Goal: Task Accomplishment & Management: Manage account settings

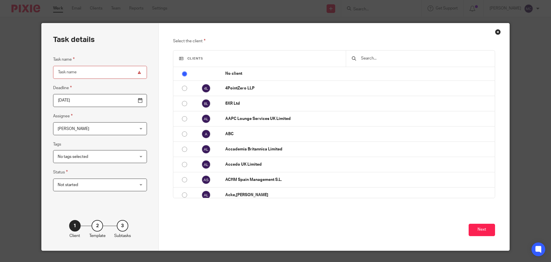
click at [373, 59] on input "text" at bounding box center [425, 58] width 129 height 6
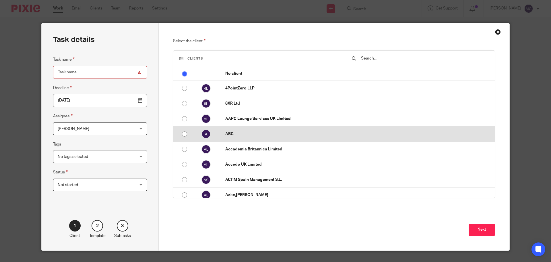
click at [231, 138] on td "ABC" at bounding box center [357, 133] width 275 height 15
radio input "false"
radio input "true"
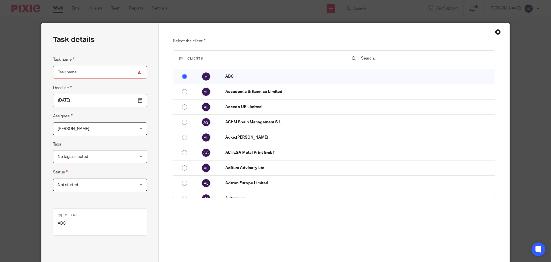
scroll to position [59, 0]
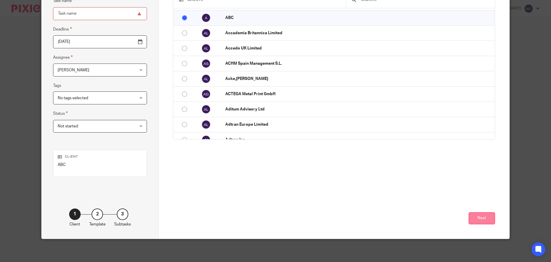
click at [483, 217] on button "Next" at bounding box center [482, 218] width 26 height 12
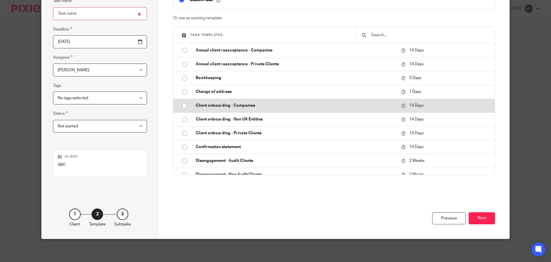
scroll to position [0, 0]
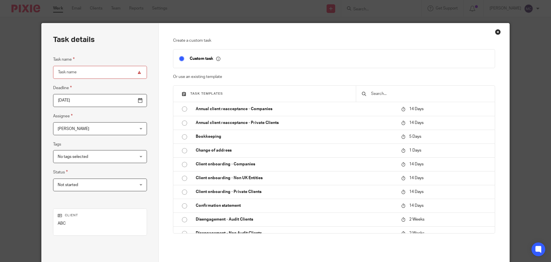
click at [389, 94] on input "text" at bounding box center [430, 93] width 119 height 6
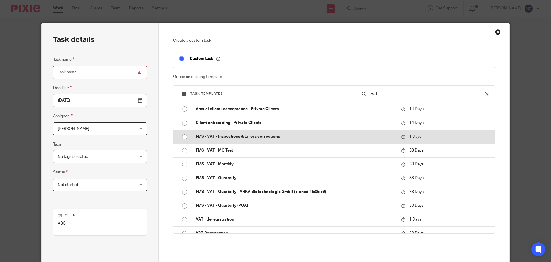
type input "vat"
click at [246, 141] on td "FMS - VAT - Inspections & Errors corrections" at bounding box center [294, 137] width 209 height 14
type input "2025-08-15"
type input "FMS - VAT - Inspections & Errors corrections"
checkbox input "false"
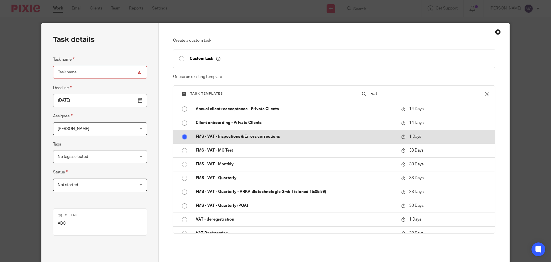
radio input "true"
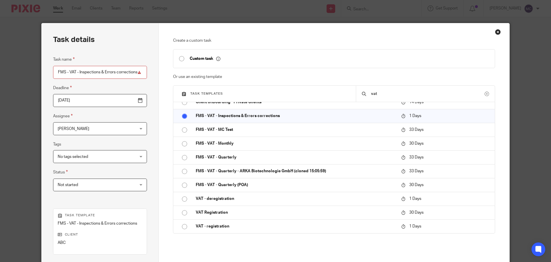
scroll to position [78, 0]
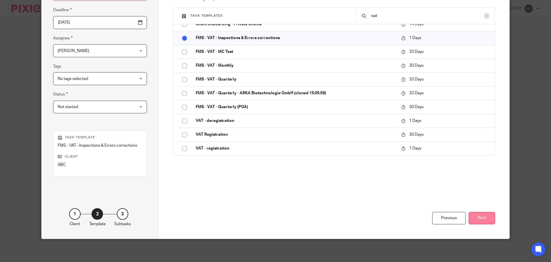
click at [478, 219] on button "Next" at bounding box center [482, 218] width 26 height 12
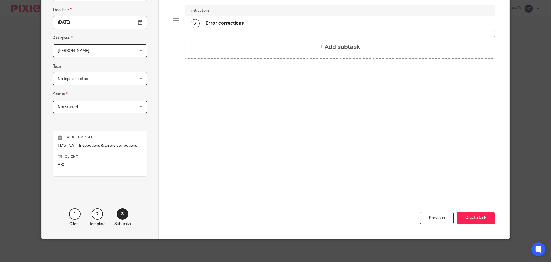
click at [230, 22] on h4 "Error corrections" at bounding box center [225, 23] width 38 height 6
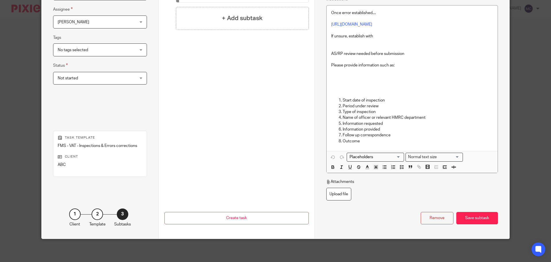
scroll to position [0, 0]
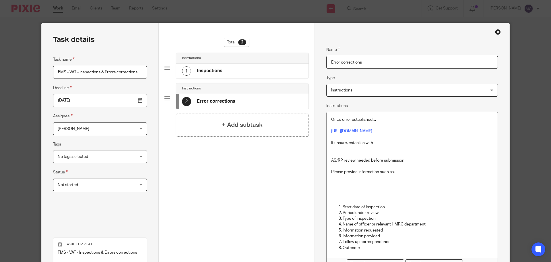
click at [288, 71] on div "1 Inspections" at bounding box center [242, 70] width 132 height 15
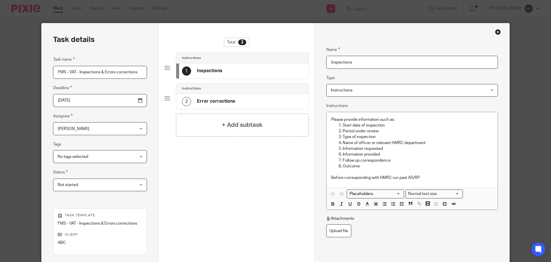
click at [245, 102] on div "2 Error corrections" at bounding box center [242, 101] width 132 height 15
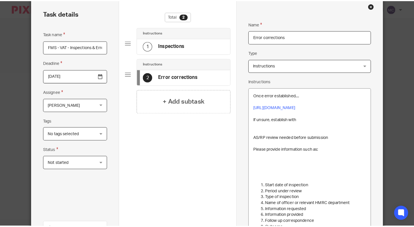
scroll to position [26, 0]
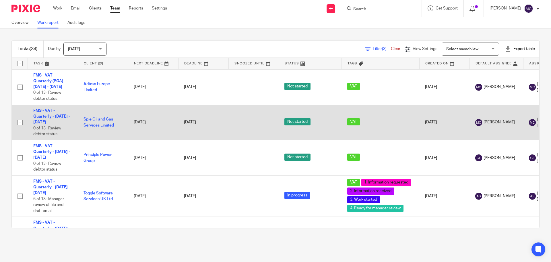
scroll to position [29, 0]
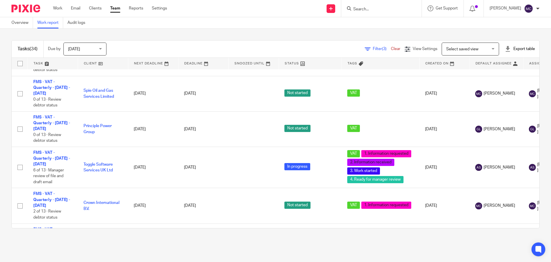
click at [373, 47] on span "Filter (3)" at bounding box center [382, 49] width 18 height 4
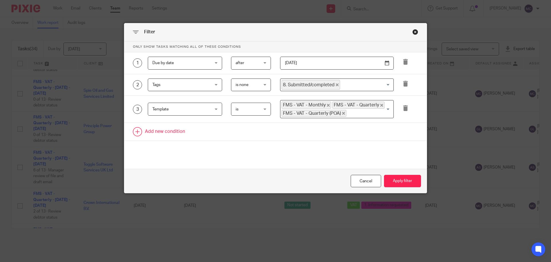
click at [171, 133] on link at bounding box center [275, 132] width 303 height 18
click at [204, 138] on div "Field" at bounding box center [180, 133] width 55 height 12
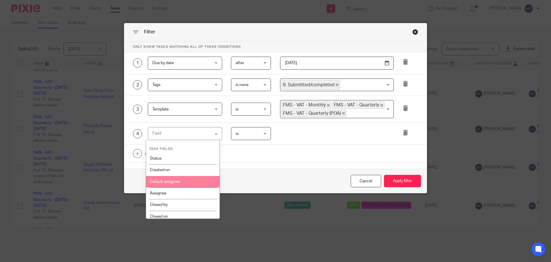
click at [184, 179] on li "Default assignee" at bounding box center [183, 181] width 74 height 11
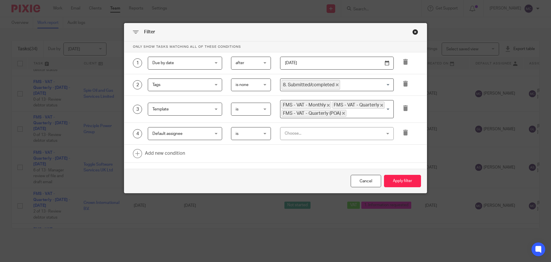
click at [297, 135] on div "Choose..." at bounding box center [328, 133] width 87 height 12
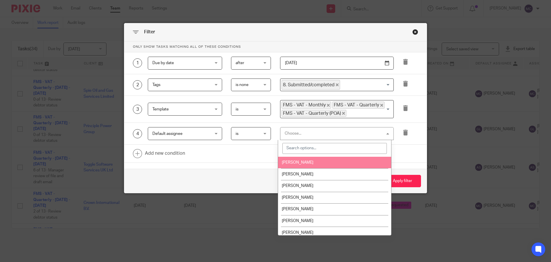
click at [302, 147] on input "search" at bounding box center [335, 148] width 105 height 11
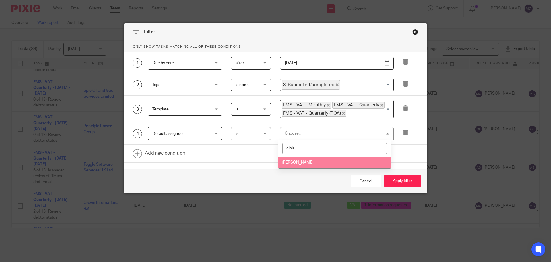
type input "clok"
click at [314, 166] on li "[PERSON_NAME]" at bounding box center [334, 163] width 113 height 12
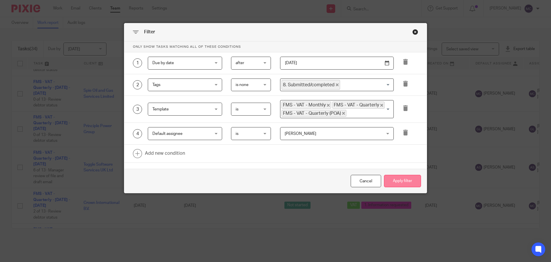
click at [390, 179] on button "Apply filter" at bounding box center [402, 181] width 37 height 12
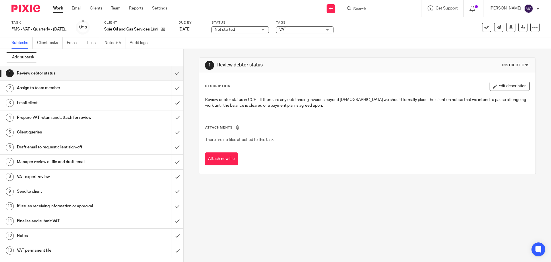
click at [42, 238] on h1 "Notes" at bounding box center [66, 235] width 99 height 9
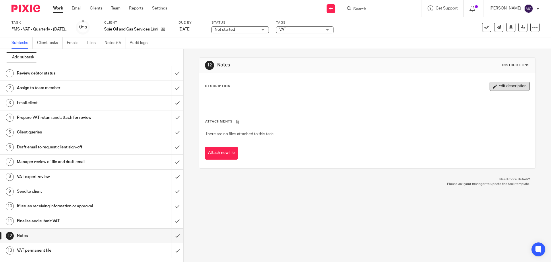
click at [503, 88] on button "Edit description" at bounding box center [510, 86] width 40 height 9
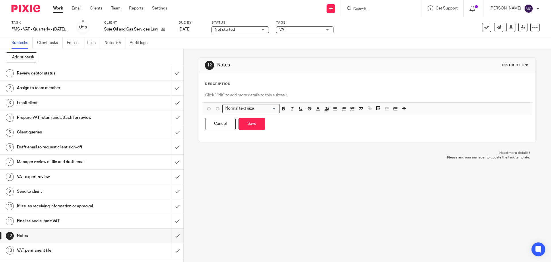
click at [239, 94] on p at bounding box center [367, 95] width 324 height 6
click at [533, 28] on icon at bounding box center [536, 27] width 6 height 6
click at [502, 75] on span "Delete" at bounding box center [500, 75] width 12 height 4
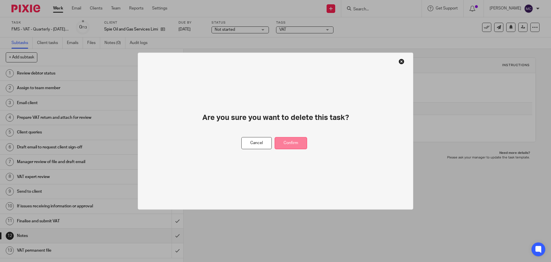
click at [291, 146] on button "Confirm" at bounding box center [291, 143] width 32 height 12
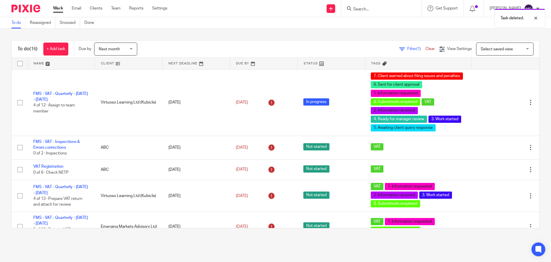
click at [387, 11] on div "Task deleted." at bounding box center [411, 17] width 270 height 22
click at [372, 9] on div "Task deleted." at bounding box center [411, 17] width 270 height 22
click at [368, 10] on div "Task deleted." at bounding box center [411, 17] width 270 height 22
click at [363, 8] on input "Search" at bounding box center [379, 9] width 52 height 5
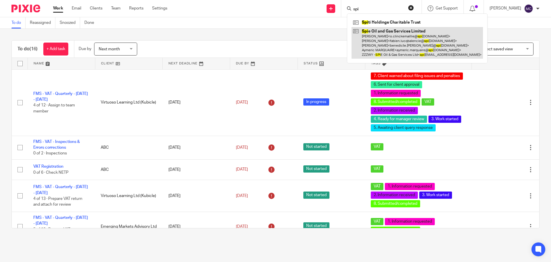
type input "spi"
click at [404, 45] on link at bounding box center [418, 43] width 132 height 32
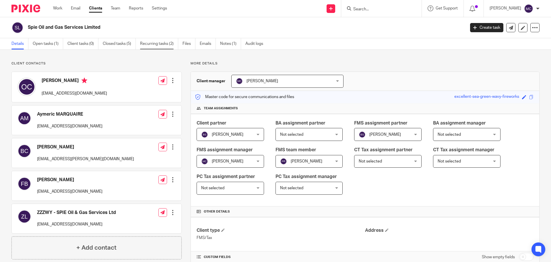
click at [145, 46] on link "Recurring tasks (2)" at bounding box center [159, 43] width 38 height 11
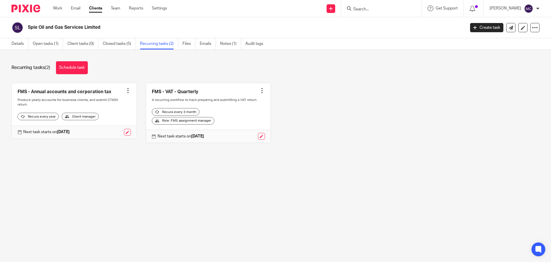
click at [126, 93] on div at bounding box center [128, 91] width 6 height 6
click at [111, 127] on span "Cancel schedule" at bounding box center [105, 127] width 30 height 4
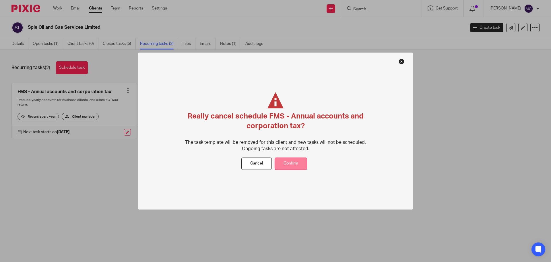
click at [285, 162] on button "Confirm" at bounding box center [291, 163] width 32 height 12
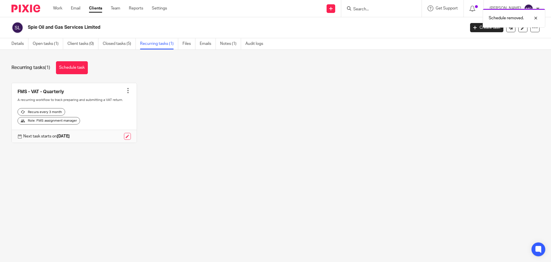
click at [125, 92] on div at bounding box center [128, 91] width 6 height 6
click at [113, 128] on span "Cancel schedule" at bounding box center [105, 127] width 30 height 4
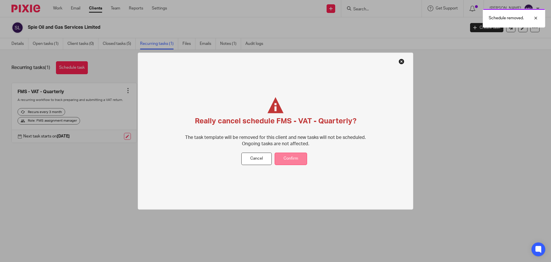
click at [297, 157] on button "Confirm" at bounding box center [291, 159] width 32 height 12
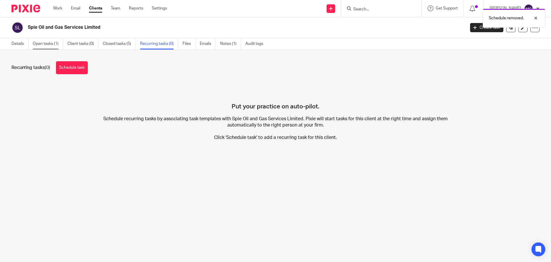
click at [51, 43] on link "Open tasks (1)" at bounding box center [48, 43] width 30 height 11
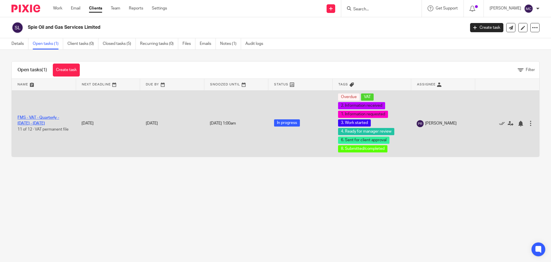
click at [40, 116] on link "FMS - VAT - Quarterly - [DATE] - [DATE]" at bounding box center [39, 120] width 42 height 10
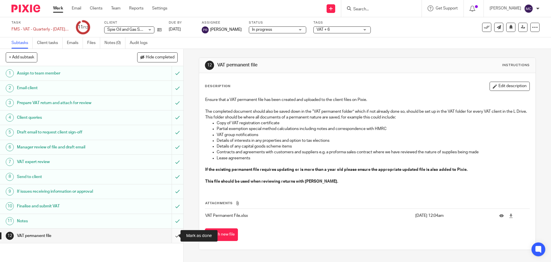
click at [170, 236] on input "submit" at bounding box center [92, 235] width 184 height 14
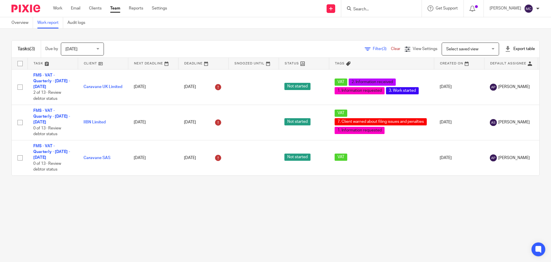
click at [450, 47] on span "Select saved view" at bounding box center [463, 49] width 32 height 4
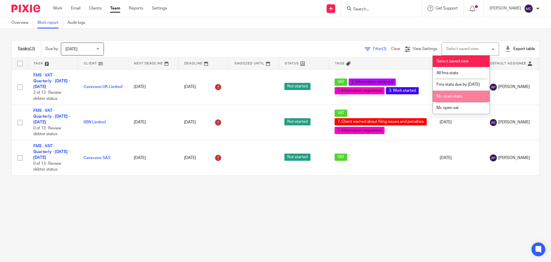
click at [460, 98] on span "Mc open stats" at bounding box center [450, 96] width 26 height 4
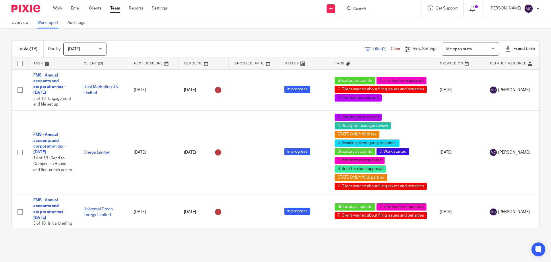
click at [373, 50] on span "Filter (2)" at bounding box center [382, 49] width 18 height 4
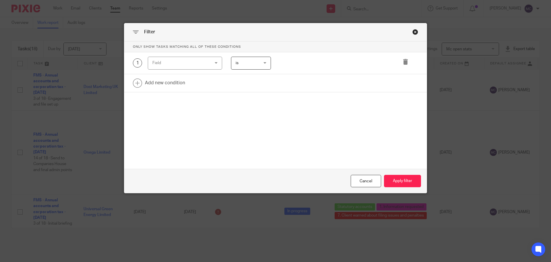
click at [414, 33] on div "Close this dialog window" at bounding box center [416, 32] width 6 height 6
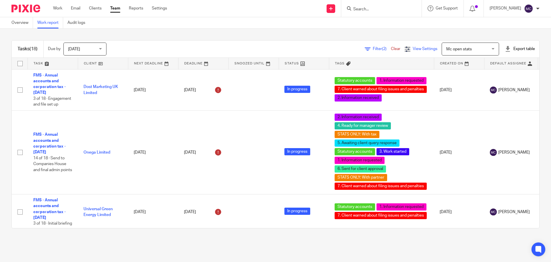
click at [410, 51] on div "View Settings" at bounding box center [421, 49] width 33 height 6
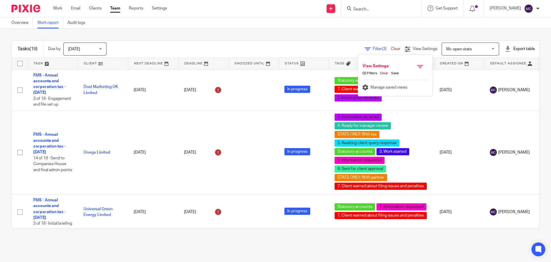
click at [370, 72] on span "(2) Filters" at bounding box center [370, 73] width 15 height 5
click at [380, 85] on div "Manage saved views" at bounding box center [396, 86] width 66 height 12
click at [393, 87] on span "Manage saved views" at bounding box center [389, 87] width 37 height 4
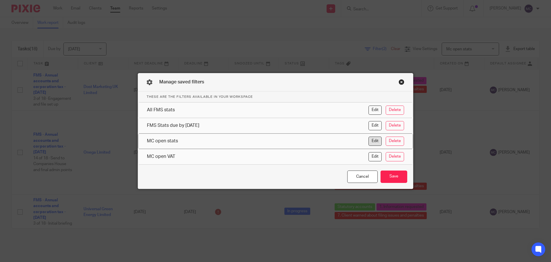
click at [373, 141] on button "Edit" at bounding box center [375, 140] width 13 height 9
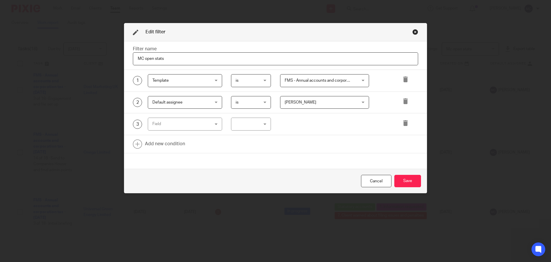
click at [414, 30] on div "Close this dialog window" at bounding box center [416, 32] width 6 height 6
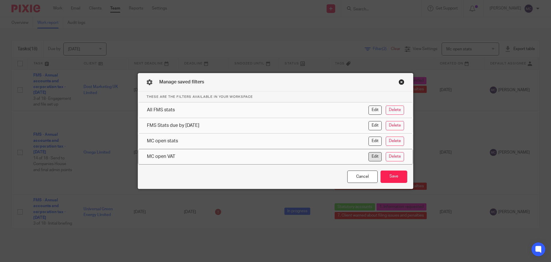
click at [371, 158] on button "Edit" at bounding box center [375, 156] width 13 height 9
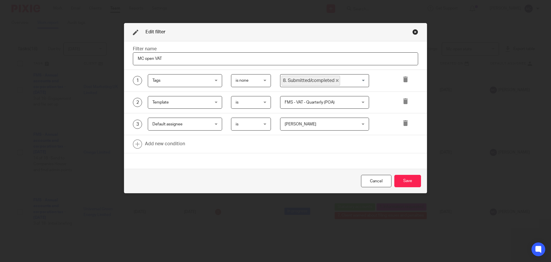
click at [413, 32] on div "Close this dialog window" at bounding box center [416, 32] width 6 height 6
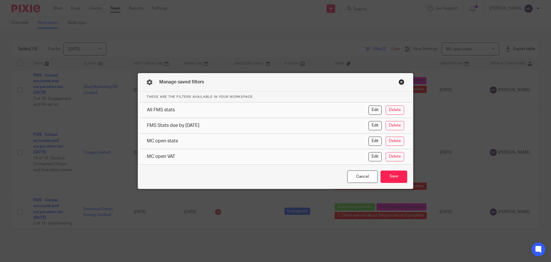
click at [401, 82] on div "Close this dialog window" at bounding box center [402, 82] width 6 height 6
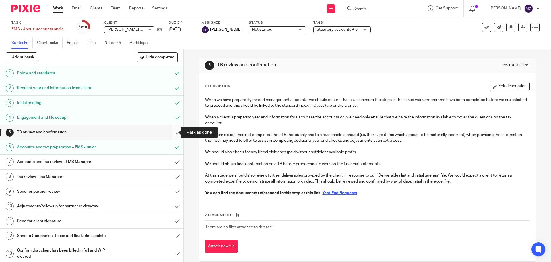
click at [171, 131] on input "submit" at bounding box center [92, 132] width 184 height 14
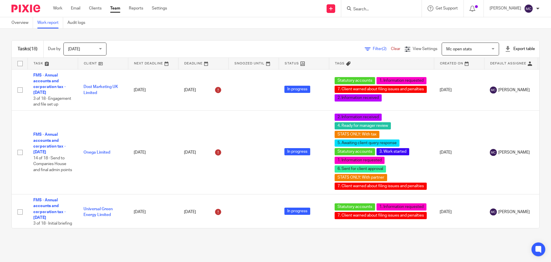
click at [376, 7] on input "Search" at bounding box center [379, 9] width 52 height 5
type input "hyde"
click at [381, 21] on link at bounding box center [396, 22] width 89 height 9
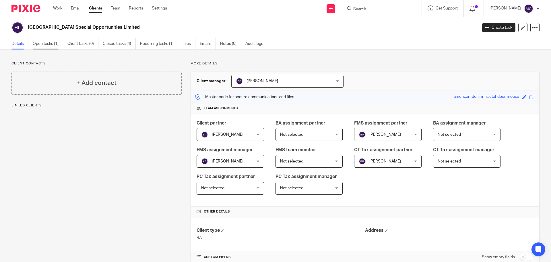
click at [51, 45] on link "Open tasks (1)" at bounding box center [48, 43] width 30 height 11
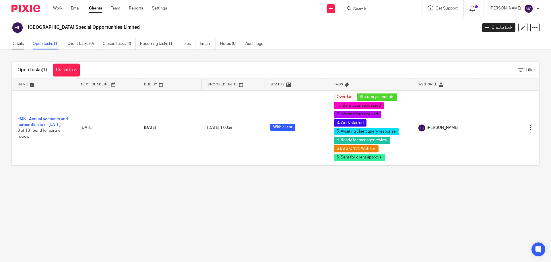
click at [18, 43] on link "Details" at bounding box center [19, 43] width 17 height 11
